Goal: Task Accomplishment & Management: Use online tool/utility

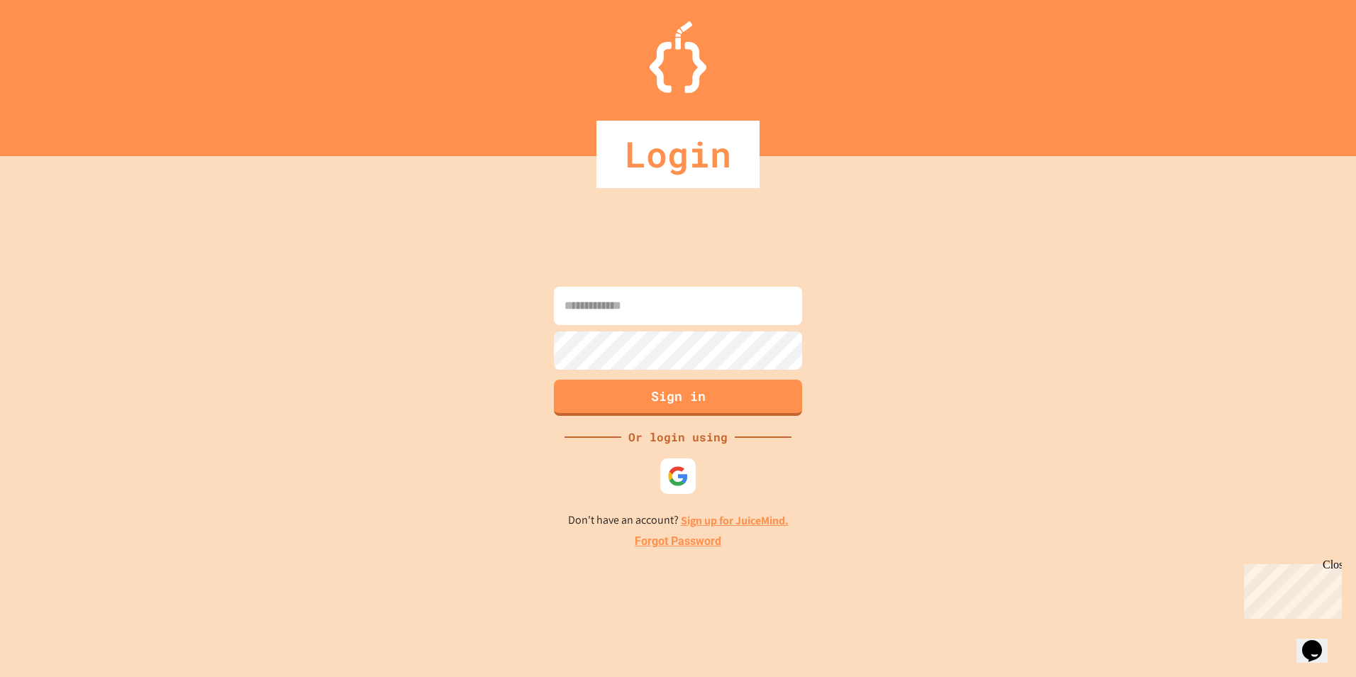
click at [658, 302] on input at bounding box center [678, 306] width 248 height 38
type input "**********"
click at [755, 398] on button "Sign in" at bounding box center [678, 395] width 253 height 37
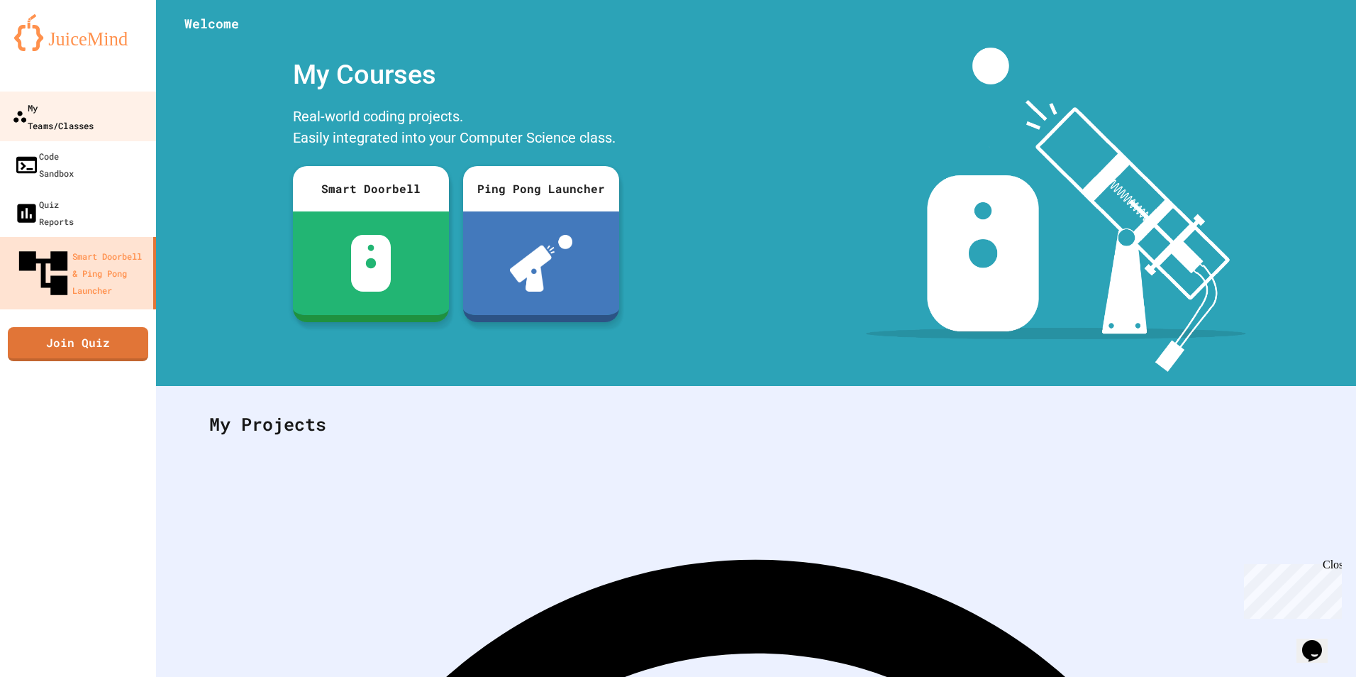
click at [69, 110] on div "My Teams/Classes" at bounding box center [53, 116] width 82 height 35
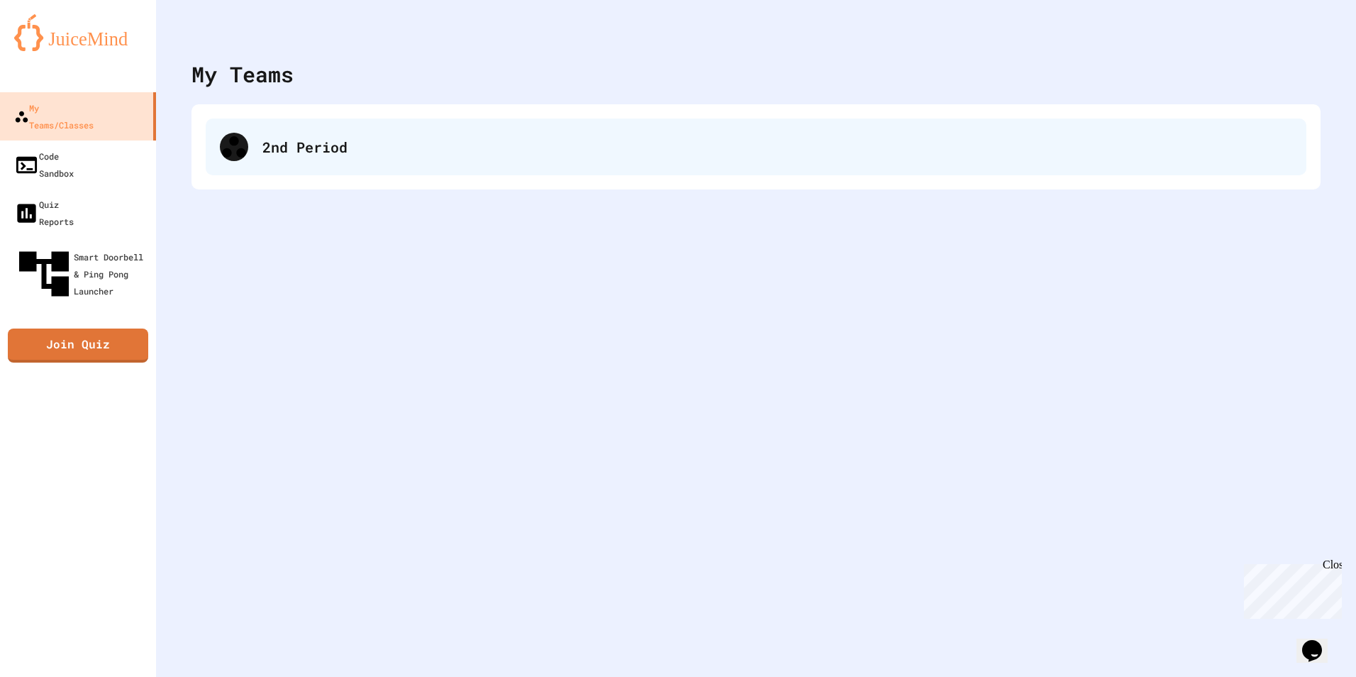
click at [336, 144] on div "2nd Period" at bounding box center [777, 146] width 1030 height 21
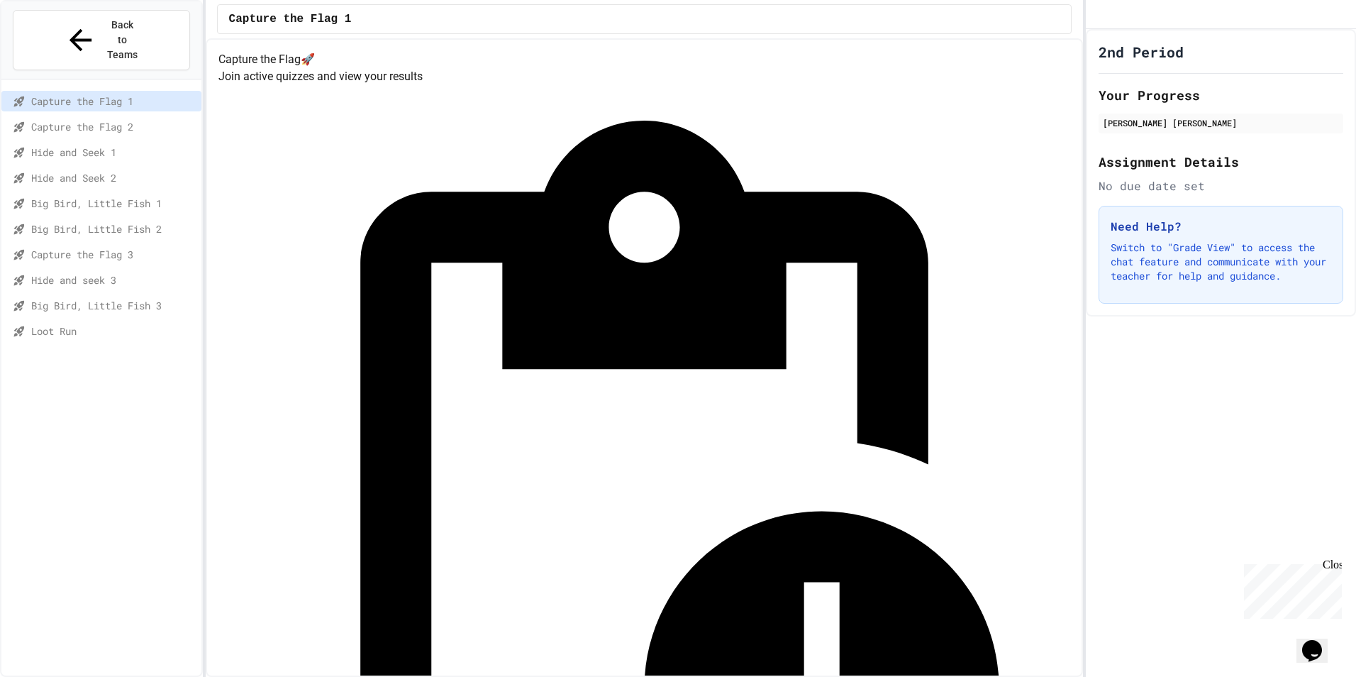
click at [116, 321] on div "Loot Run" at bounding box center [101, 331] width 200 height 21
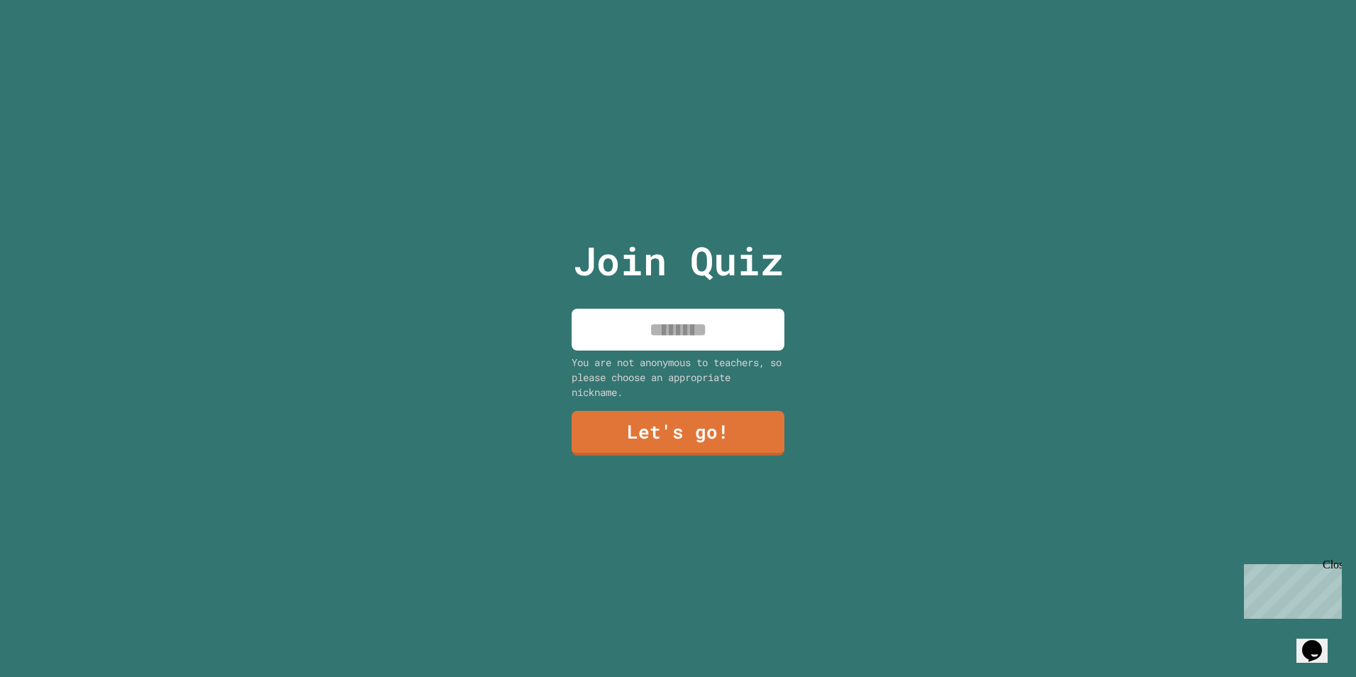
click at [729, 323] on input at bounding box center [678, 330] width 213 height 42
type input "******"
click at [700, 434] on link "Let's go!" at bounding box center [677, 431] width 211 height 47
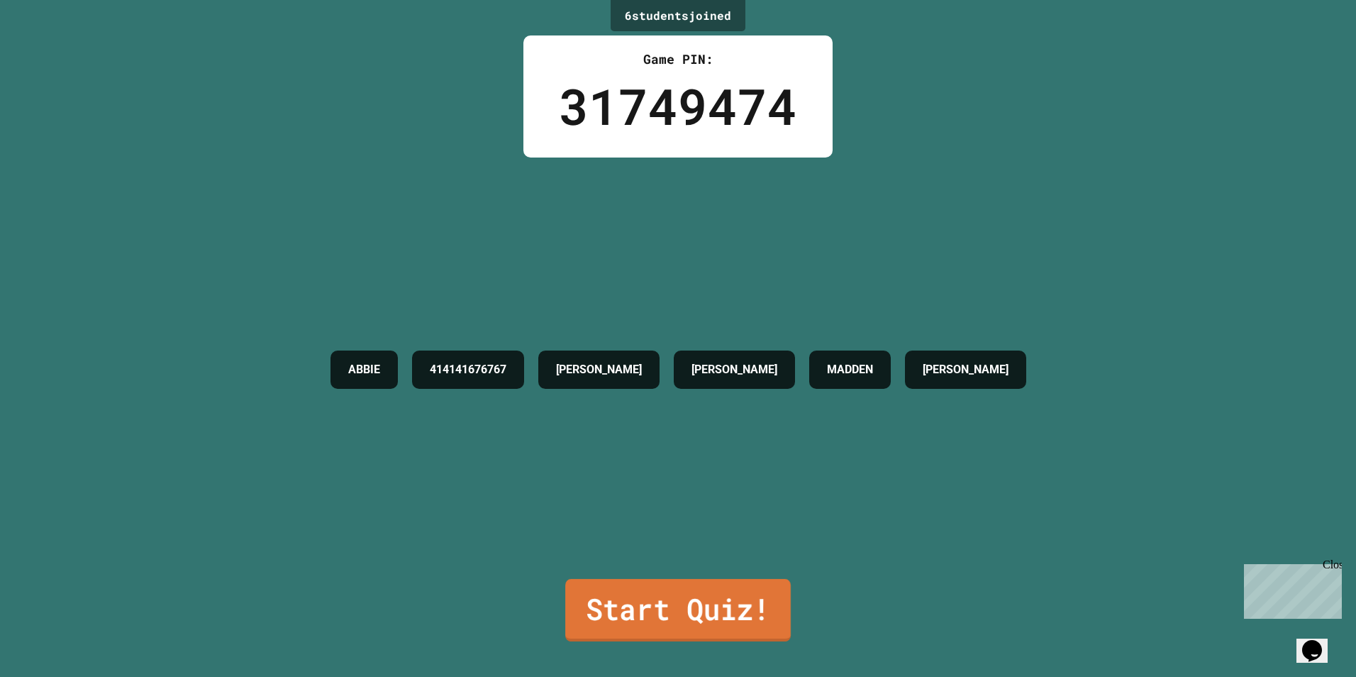
click at [723, 626] on link "Start Quiz!" at bounding box center [678, 610] width 226 height 62
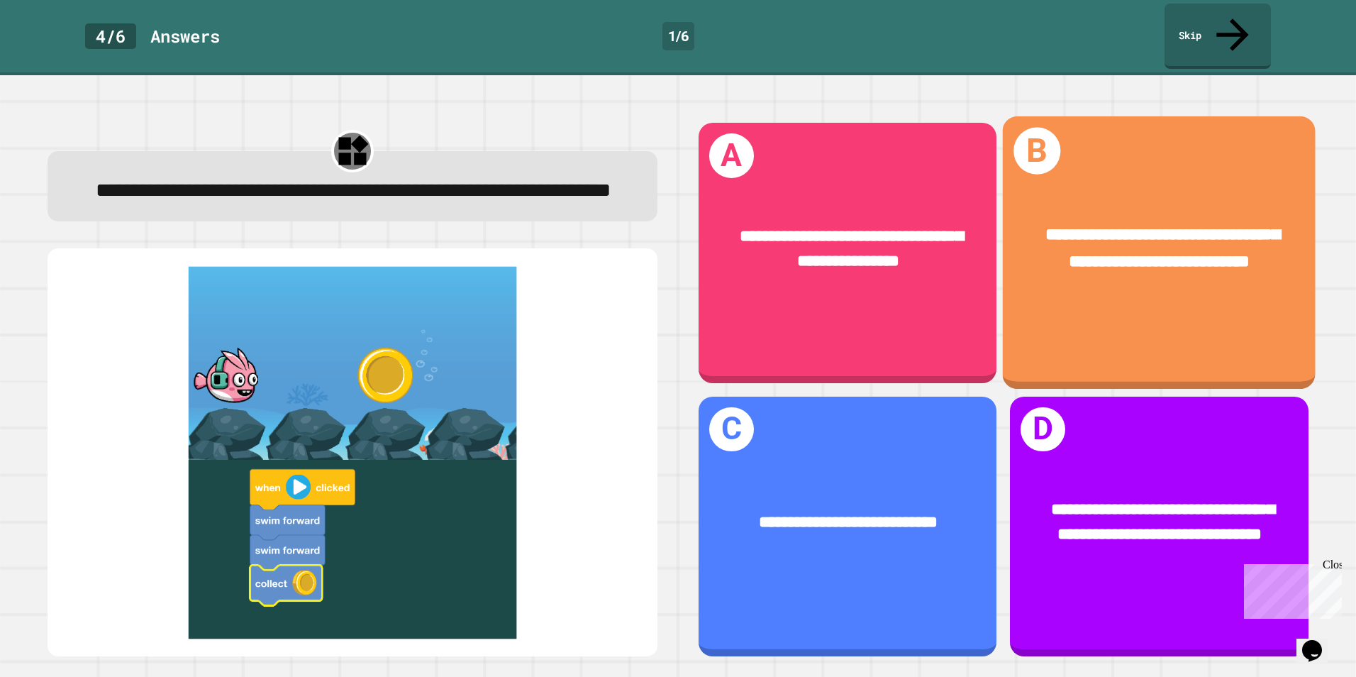
click at [1035, 273] on div "**********" at bounding box center [1159, 249] width 313 height 121
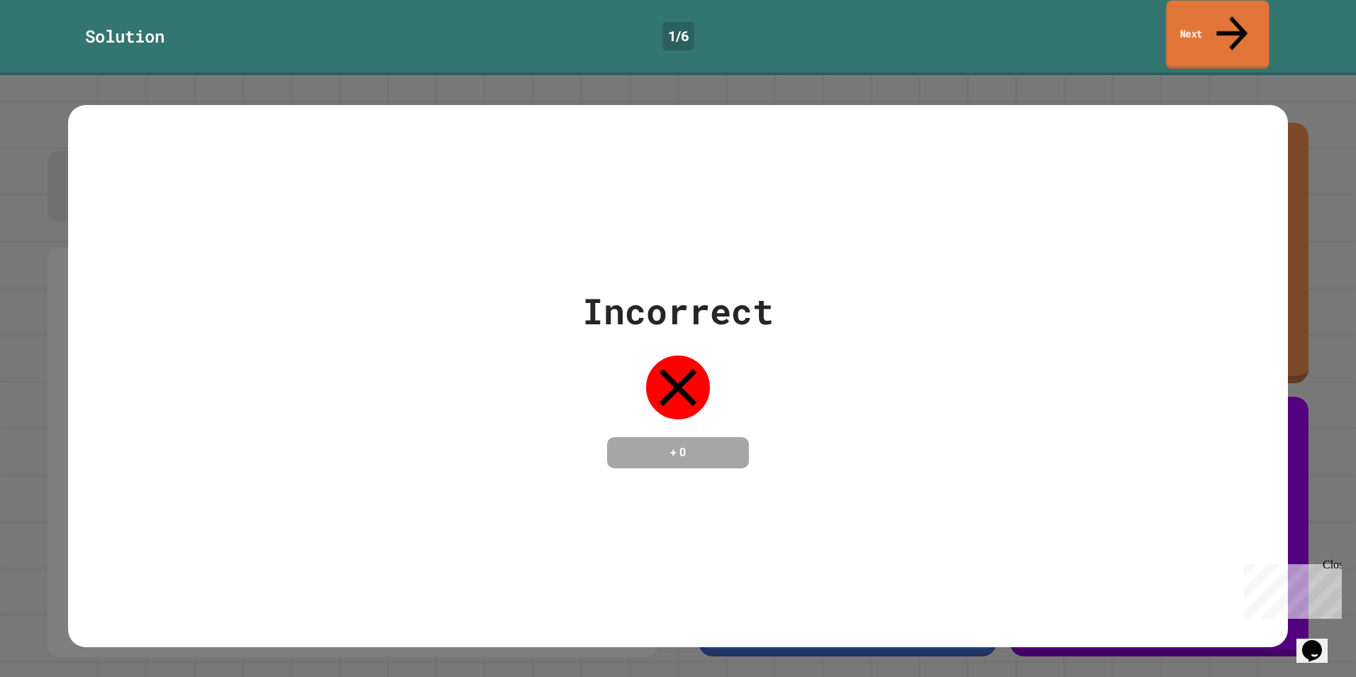
click at [1205, 23] on link "Next" at bounding box center [1217, 35] width 103 height 69
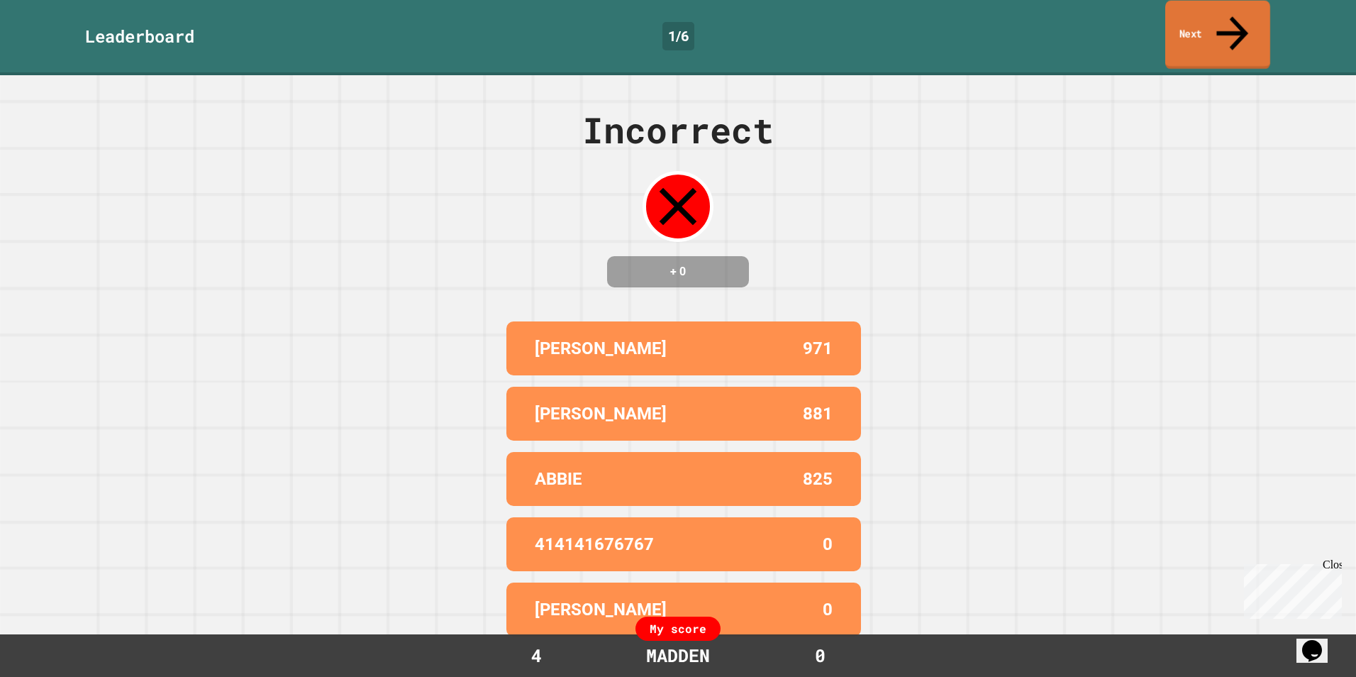
click at [1201, 27] on link "Next" at bounding box center [1217, 35] width 105 height 69
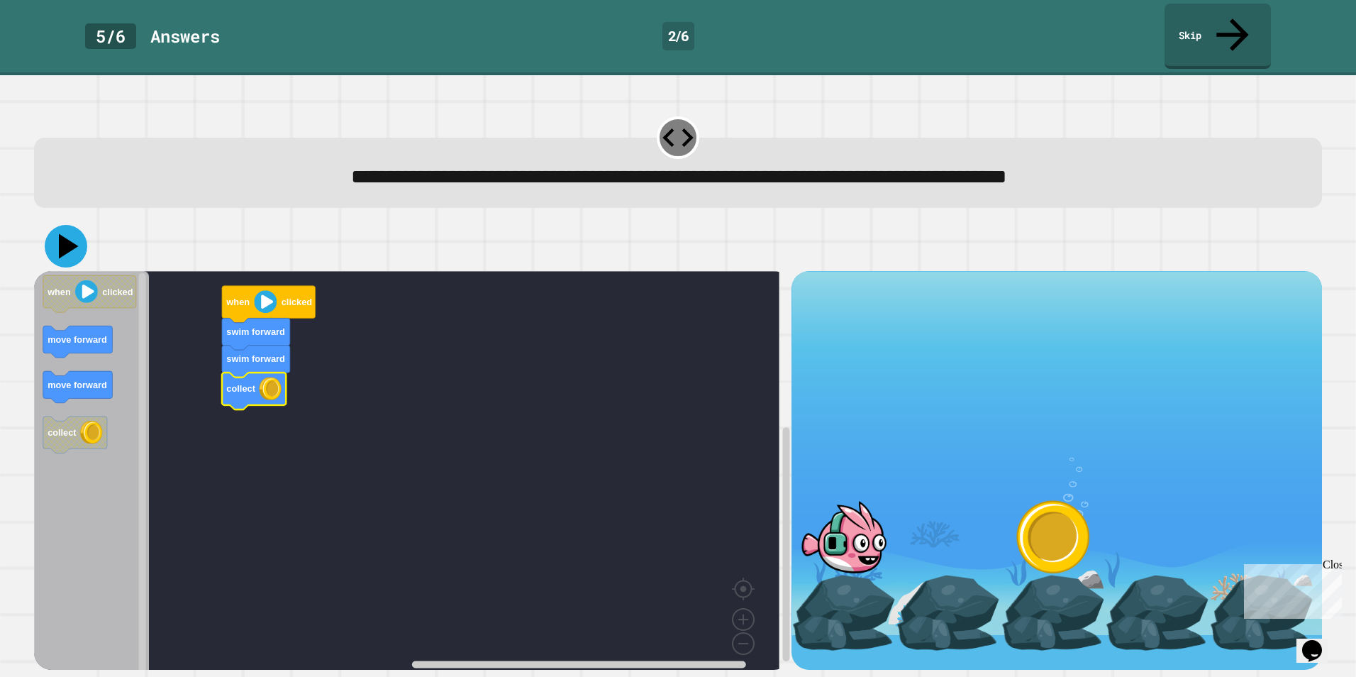
click at [72, 226] on icon at bounding box center [66, 246] width 43 height 43
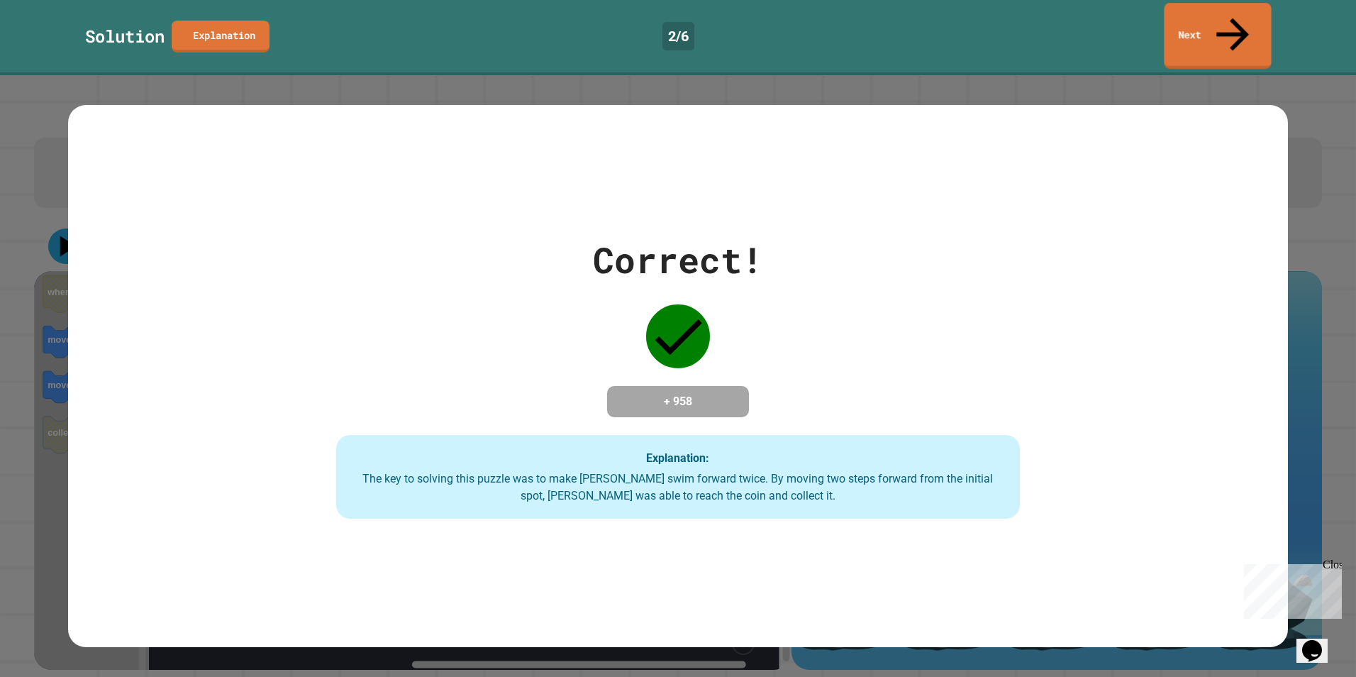
click at [1228, 10] on icon at bounding box center [1233, 34] width 49 height 49
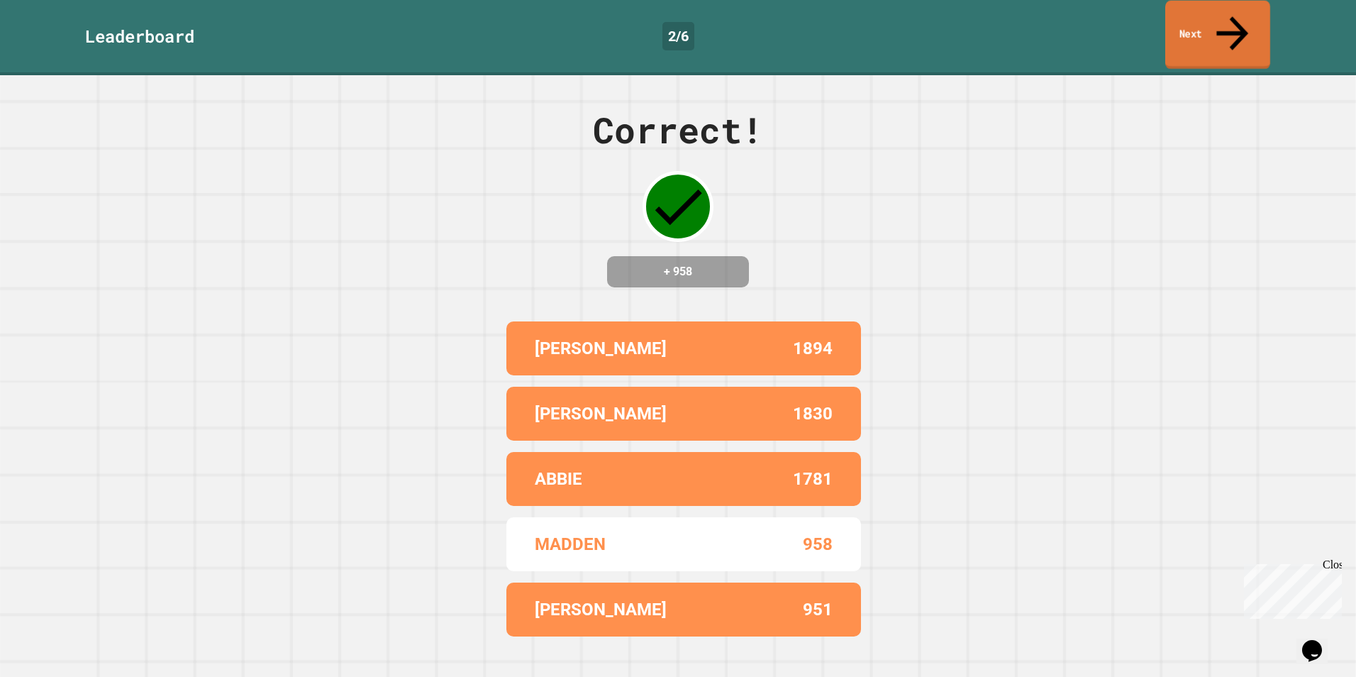
click at [1221, 21] on link "Next" at bounding box center [1217, 35] width 105 height 69
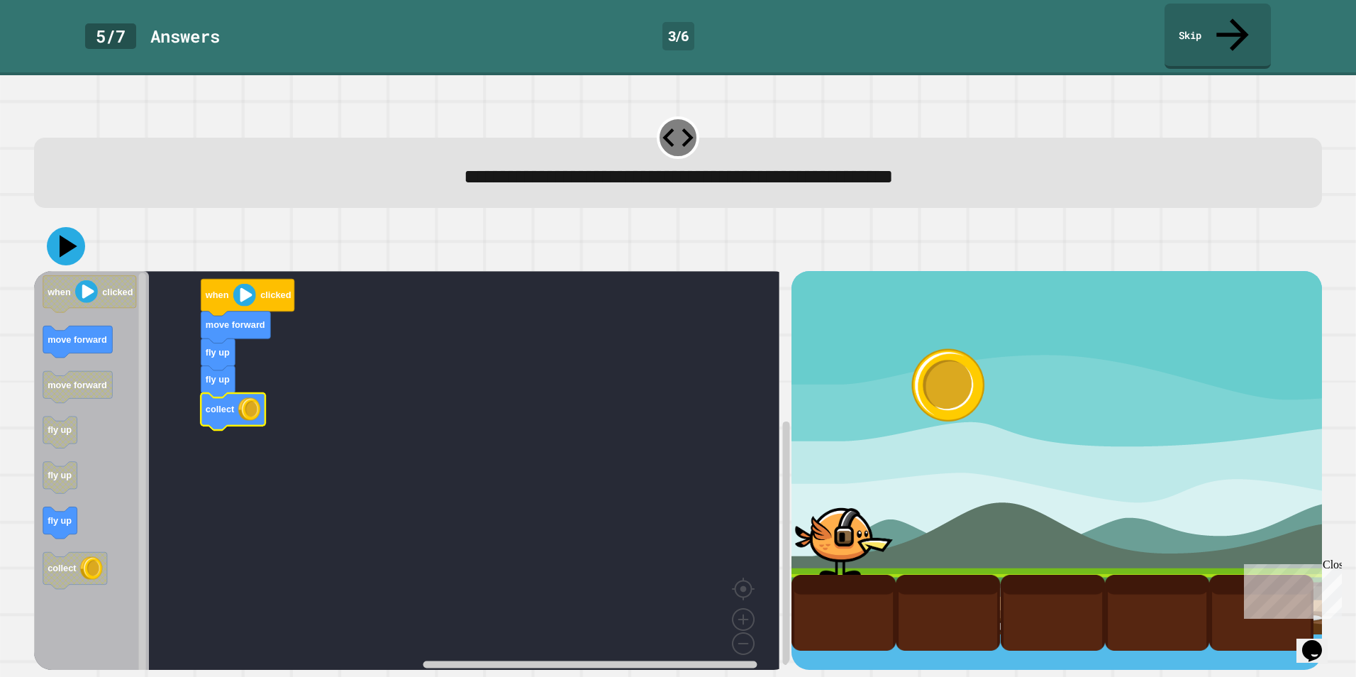
click at [59, 227] on button at bounding box center [66, 246] width 38 height 38
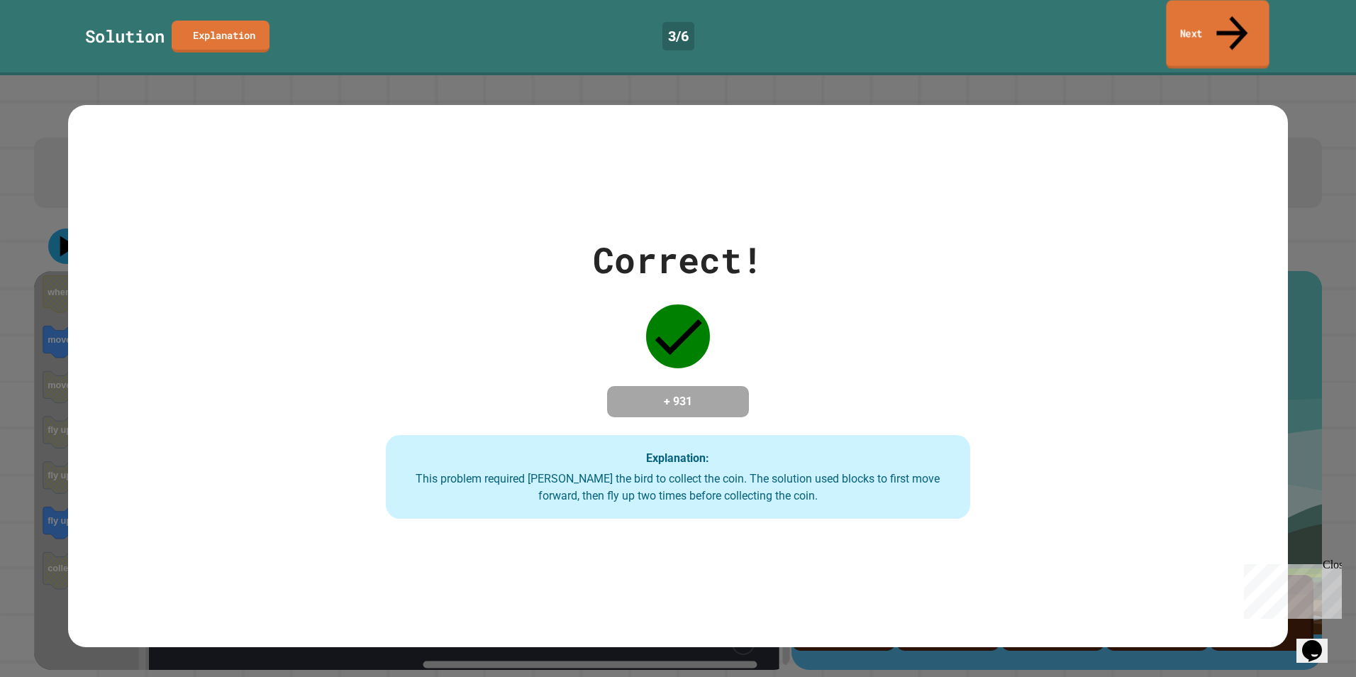
click at [1195, 25] on link "Next" at bounding box center [1217, 34] width 103 height 69
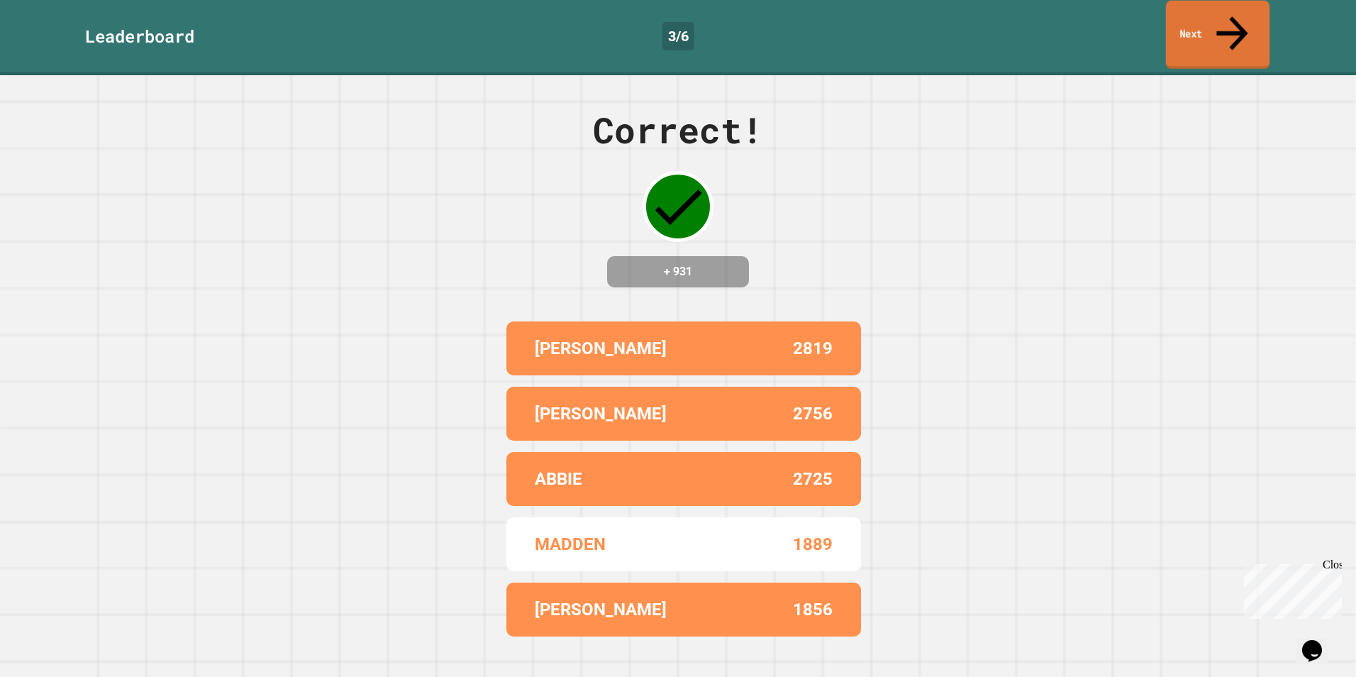
click at [1172, 28] on link "Next" at bounding box center [1218, 35] width 104 height 69
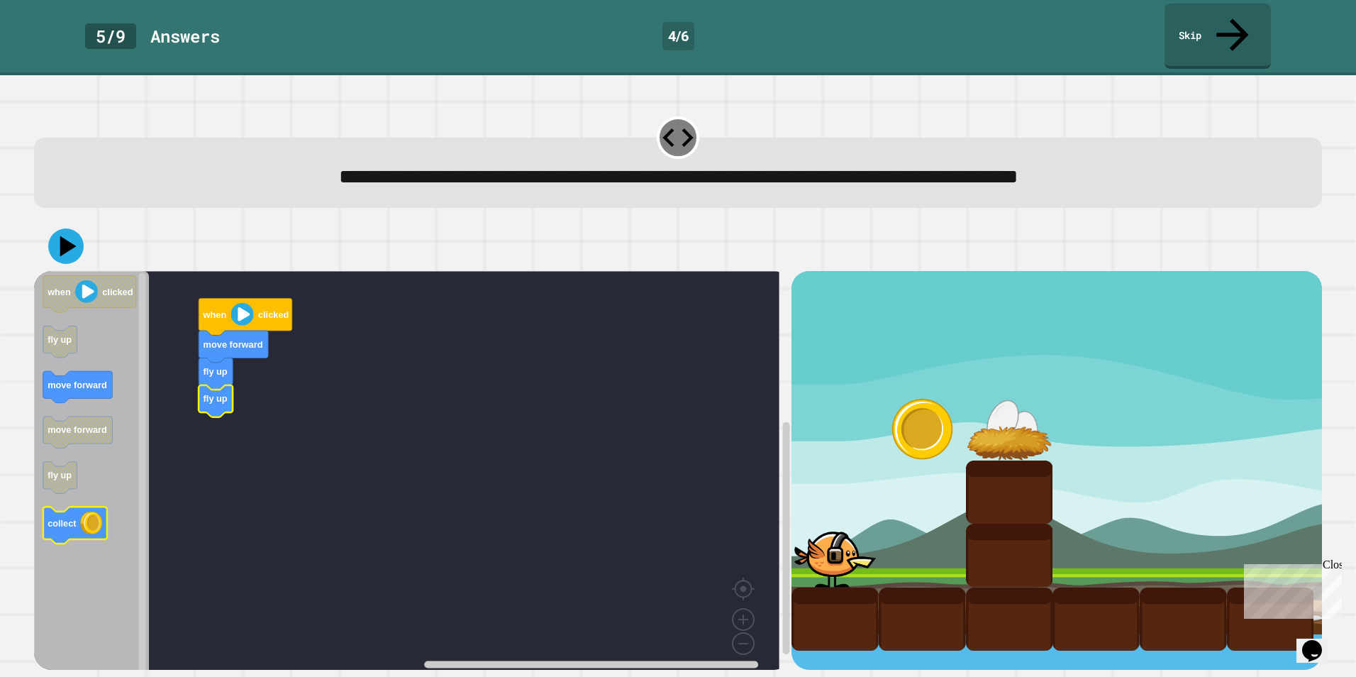
click at [79, 503] on icon "when clicked fly up move forward move forward fly up collect" at bounding box center [92, 475] width 116 height 409
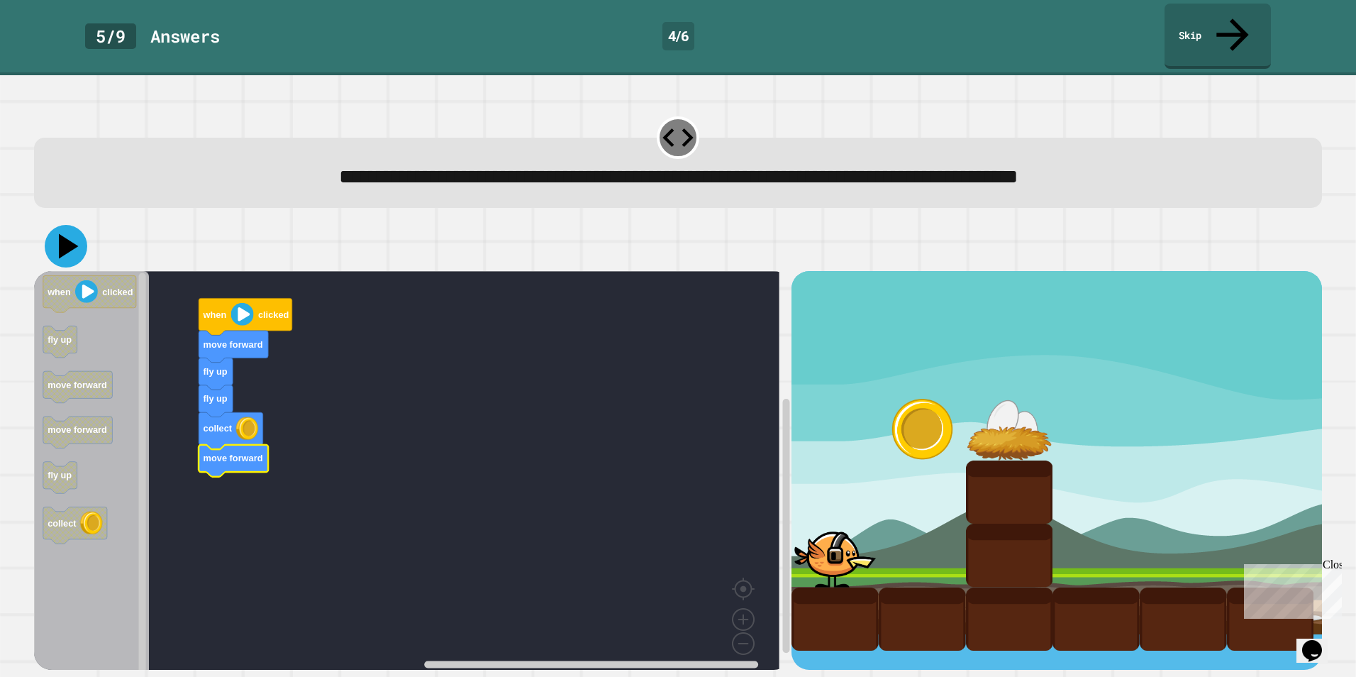
click at [74, 225] on icon at bounding box center [66, 246] width 43 height 43
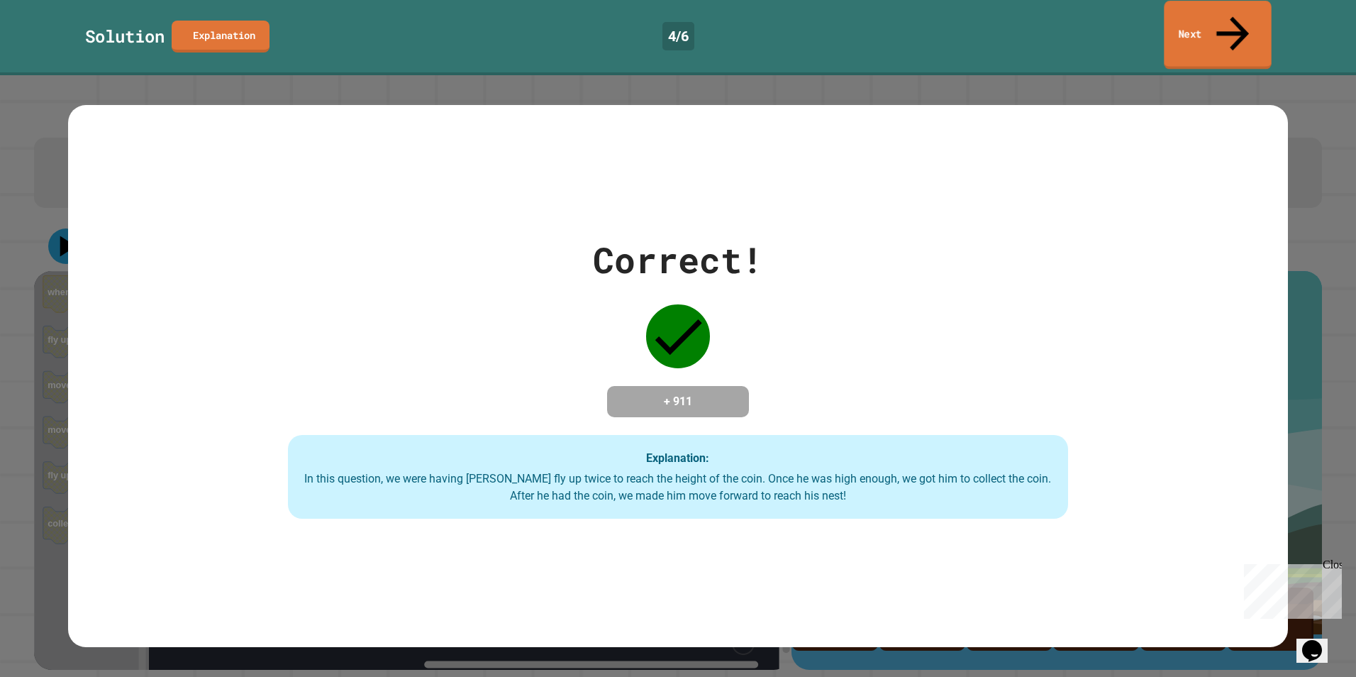
click at [1191, 13] on link "Next" at bounding box center [1217, 35] width 107 height 69
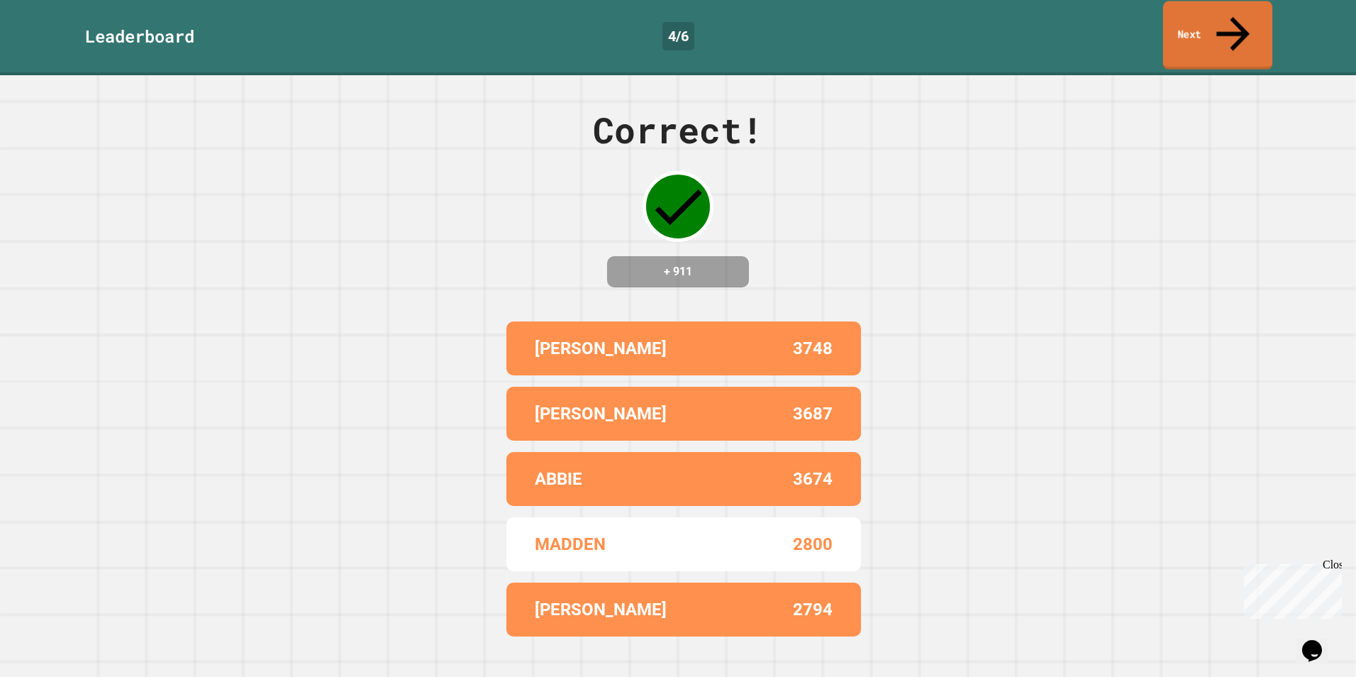
click at [1187, 20] on link "Next" at bounding box center [1217, 35] width 109 height 69
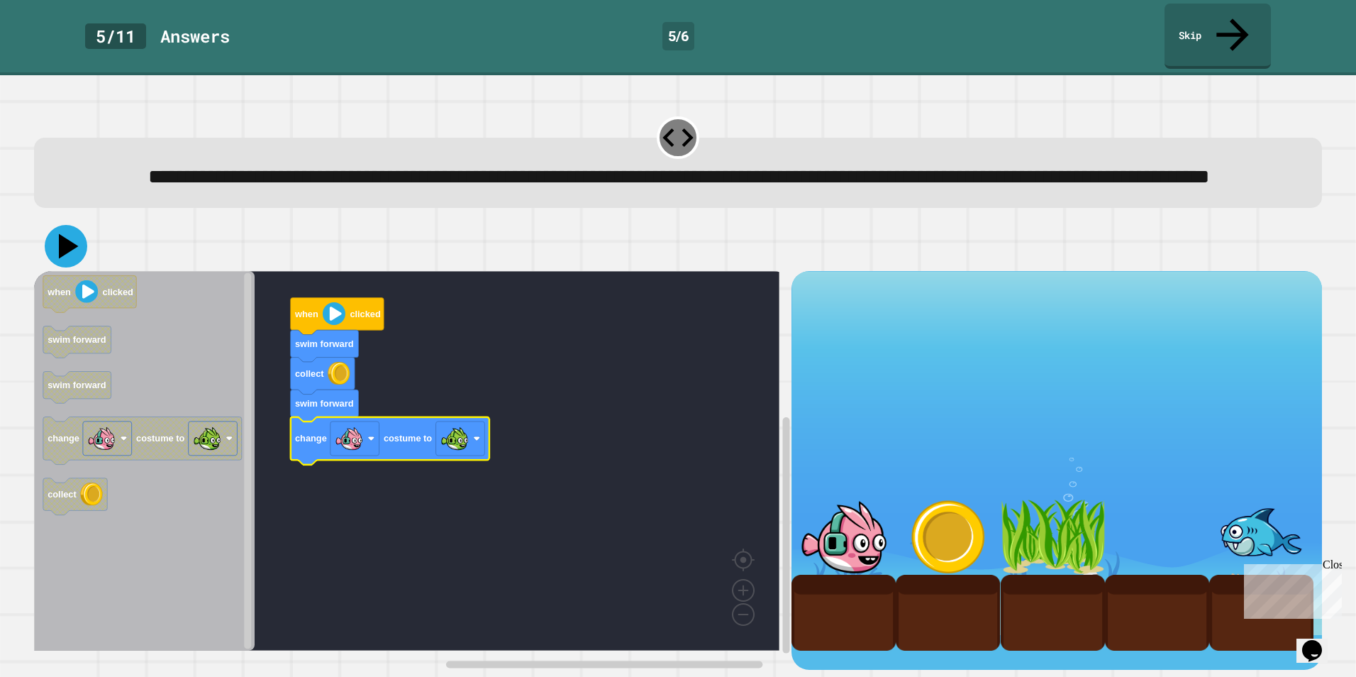
click at [82, 244] on icon at bounding box center [66, 246] width 43 height 43
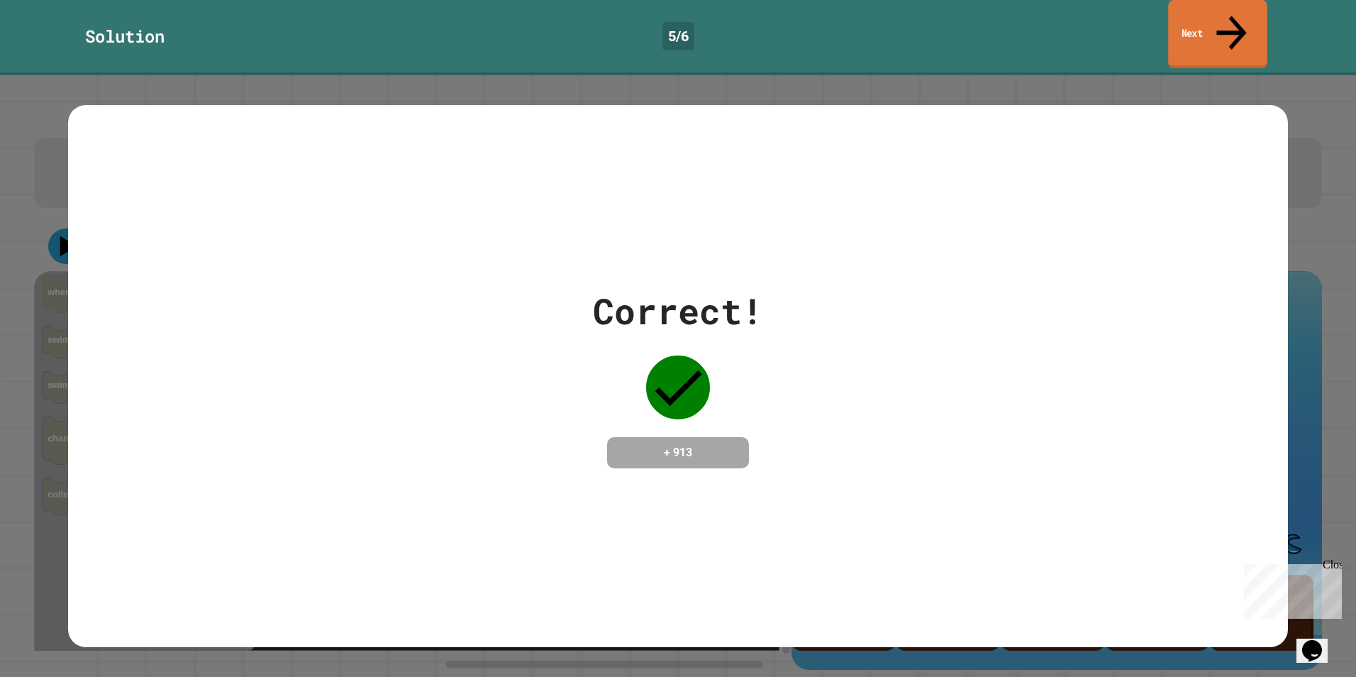
click at [1243, 29] on link "Next" at bounding box center [1217, 34] width 99 height 69
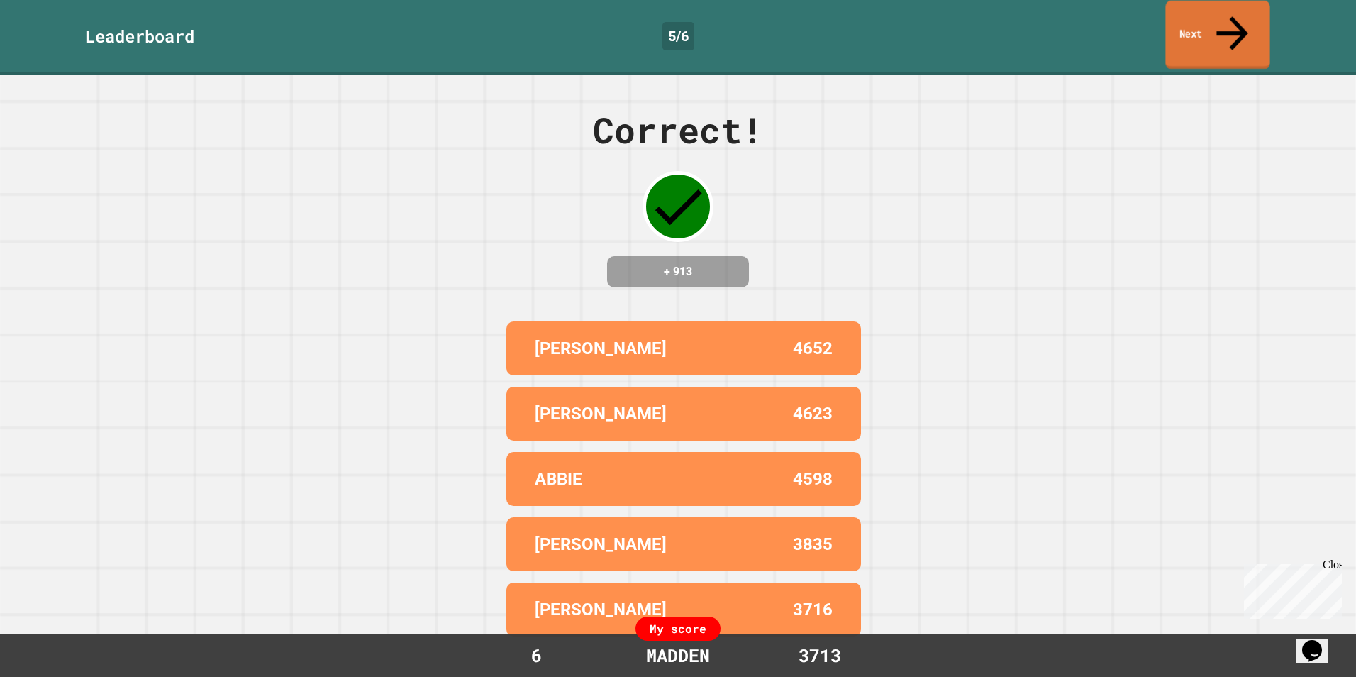
click at [1176, 6] on link "Next" at bounding box center [1217, 35] width 104 height 69
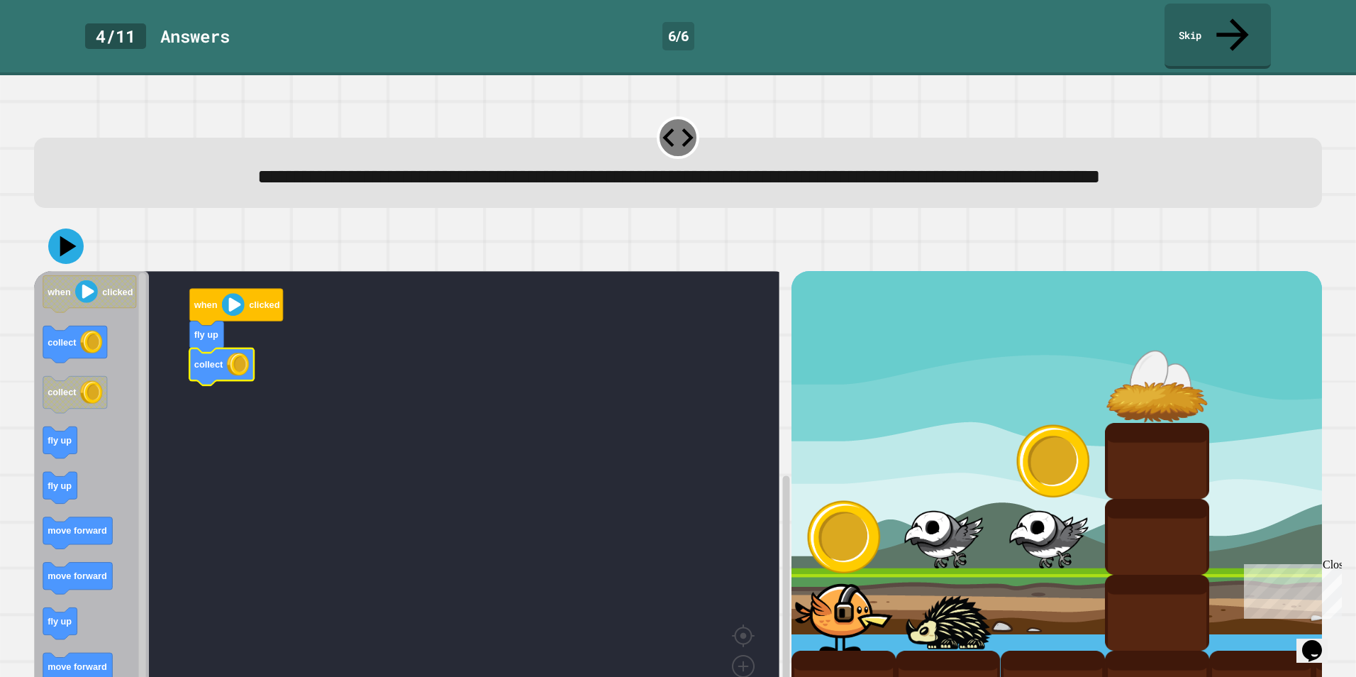
click at [210, 362] on text "collect" at bounding box center [208, 364] width 29 height 11
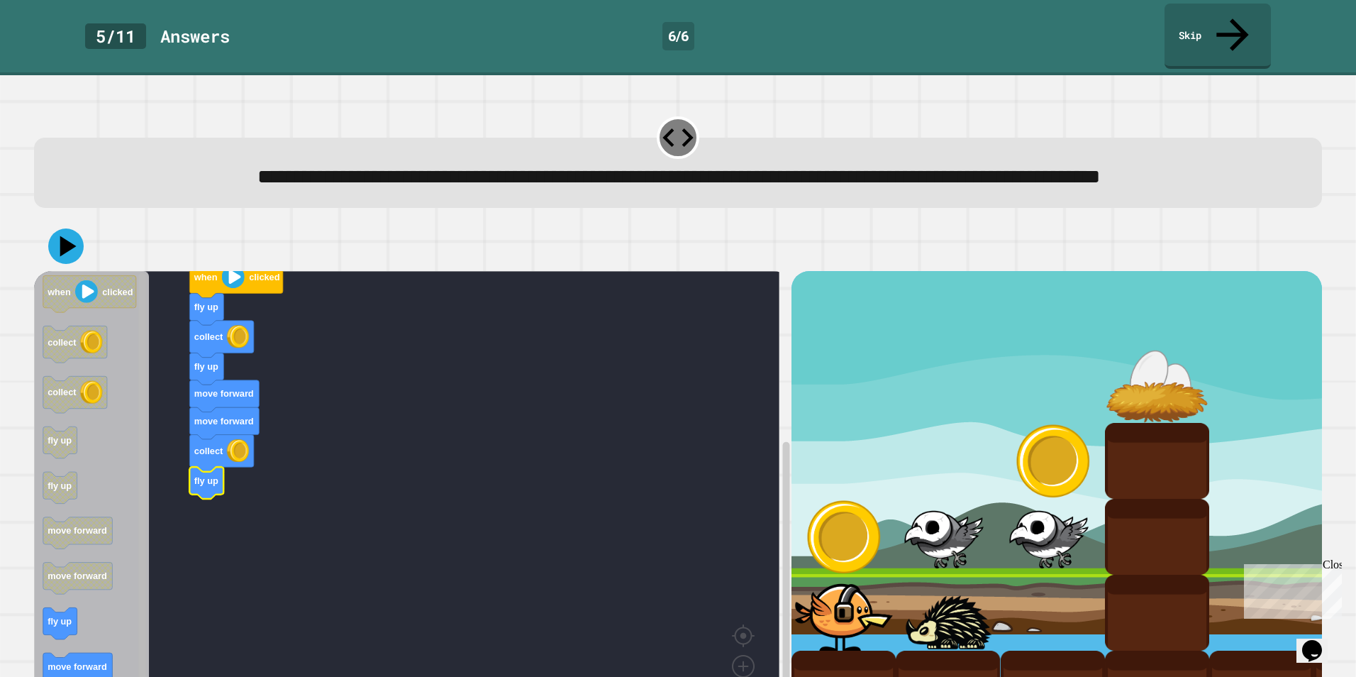
click at [148, 314] on div "when clicked fly up collect fly up move forward move forward collect fly up whe…" at bounding box center [413, 502] width 758 height 463
click at [143, 413] on rect "Blockly Workspace" at bounding box center [141, 498] width 7 height 452
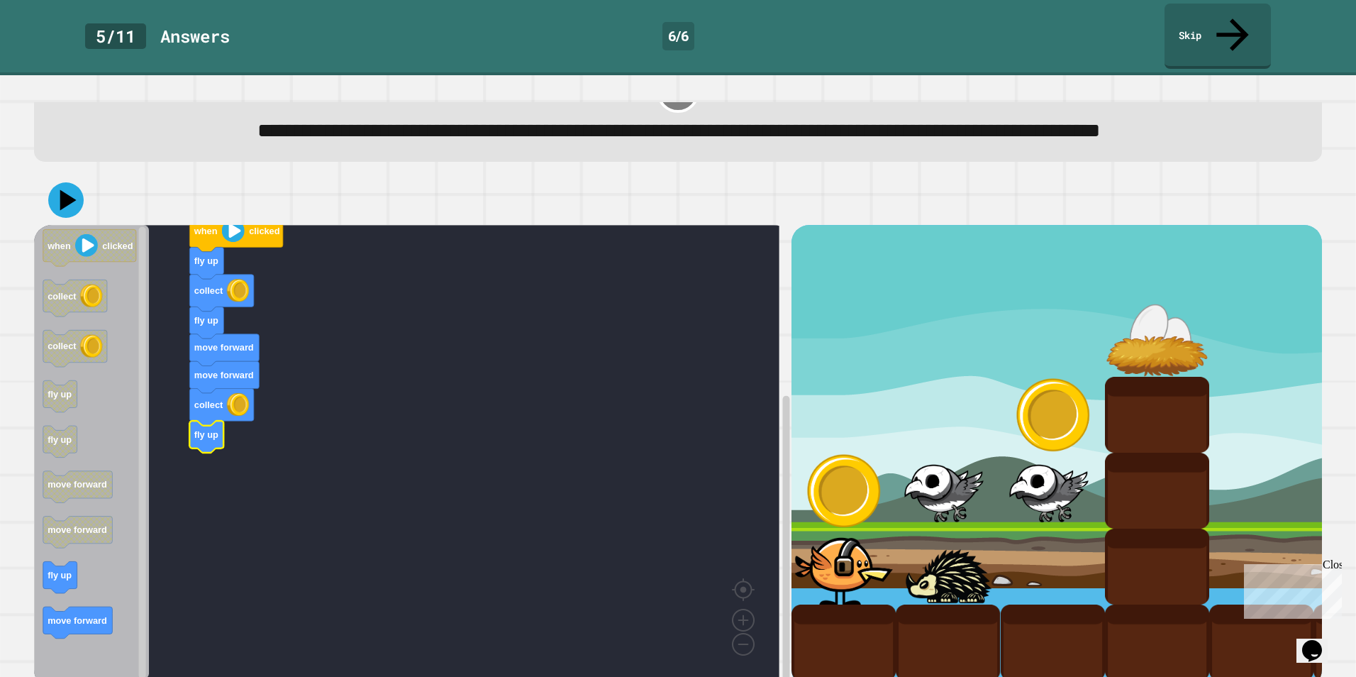
scroll to position [71, 0]
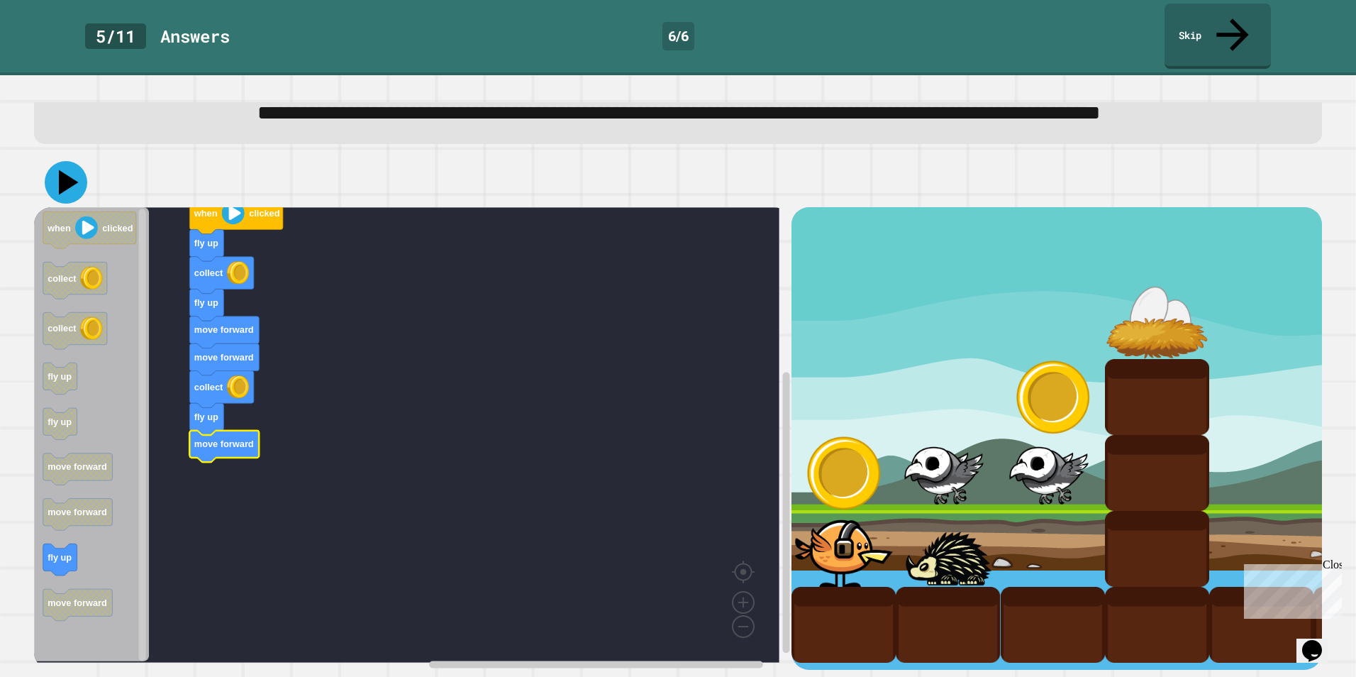
click at [65, 174] on icon at bounding box center [69, 182] width 20 height 25
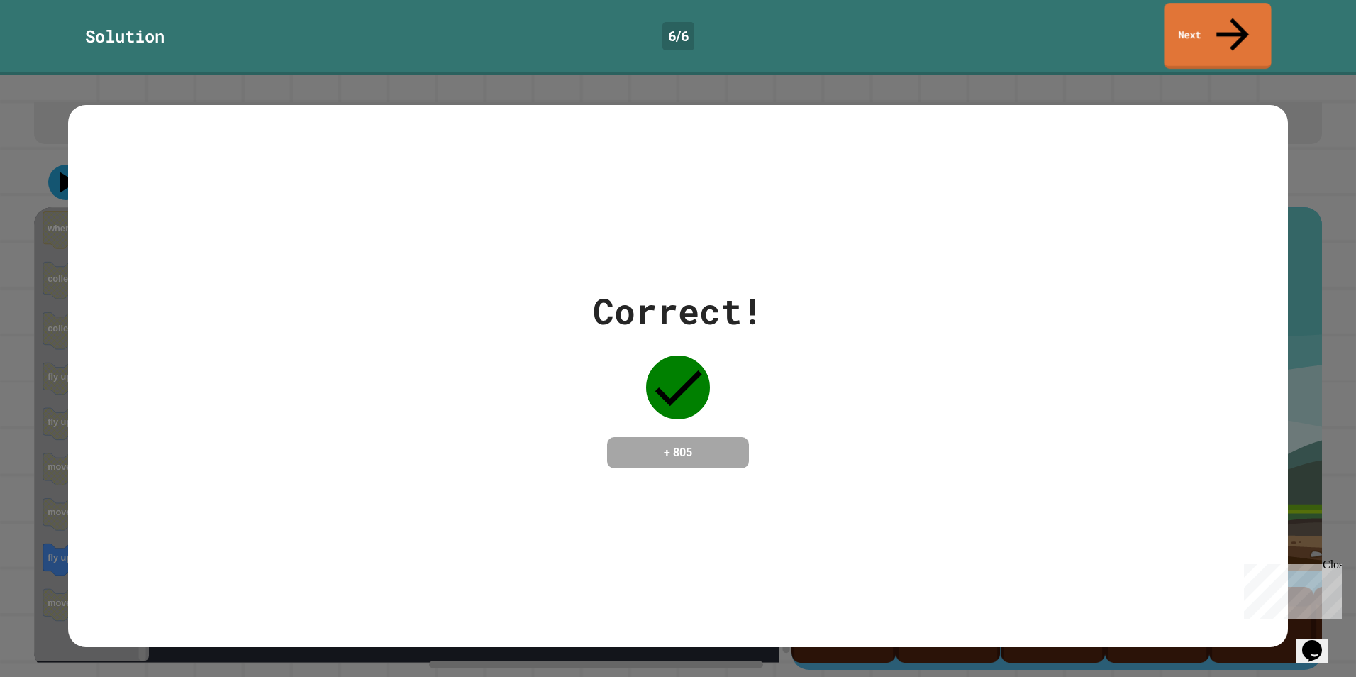
click at [1252, 24] on link "Next" at bounding box center [1217, 36] width 107 height 66
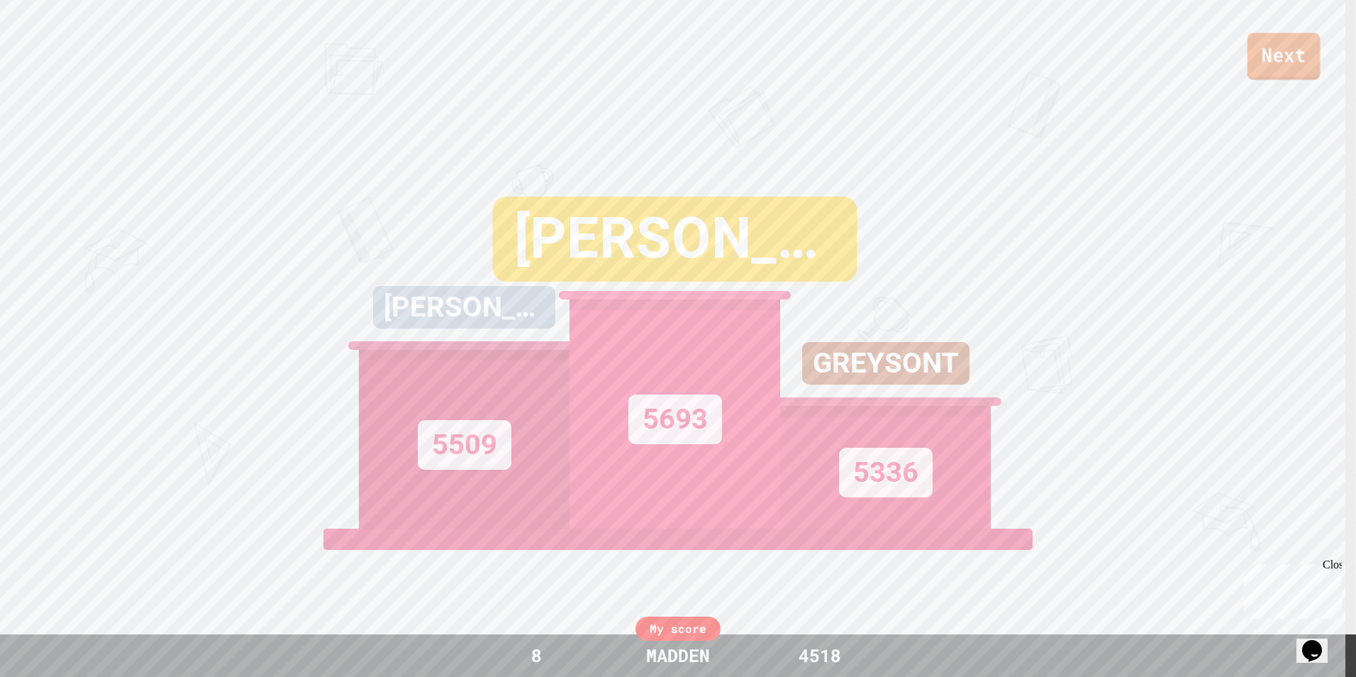
click at [1257, 56] on link "Next" at bounding box center [1284, 56] width 73 height 47
